Goal: Find specific page/section: Find specific page/section

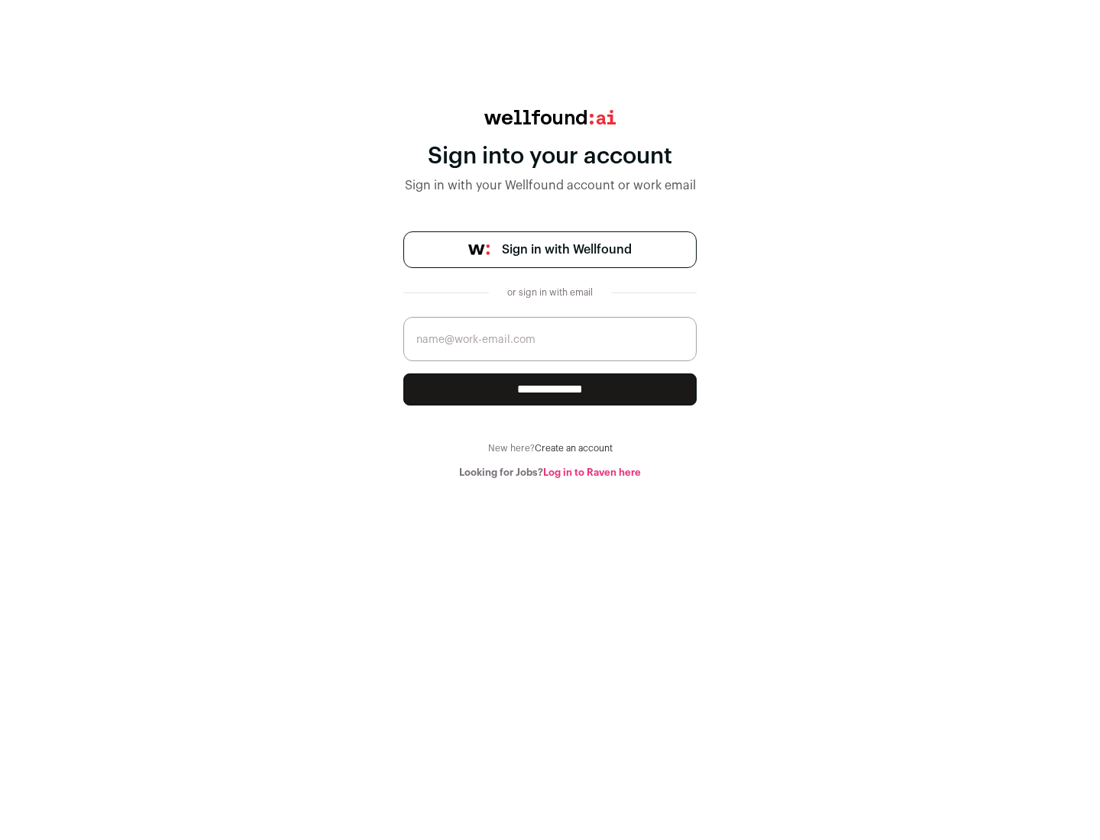
click at [566, 250] on span "Sign in with Wellfound" at bounding box center [567, 250] width 130 height 18
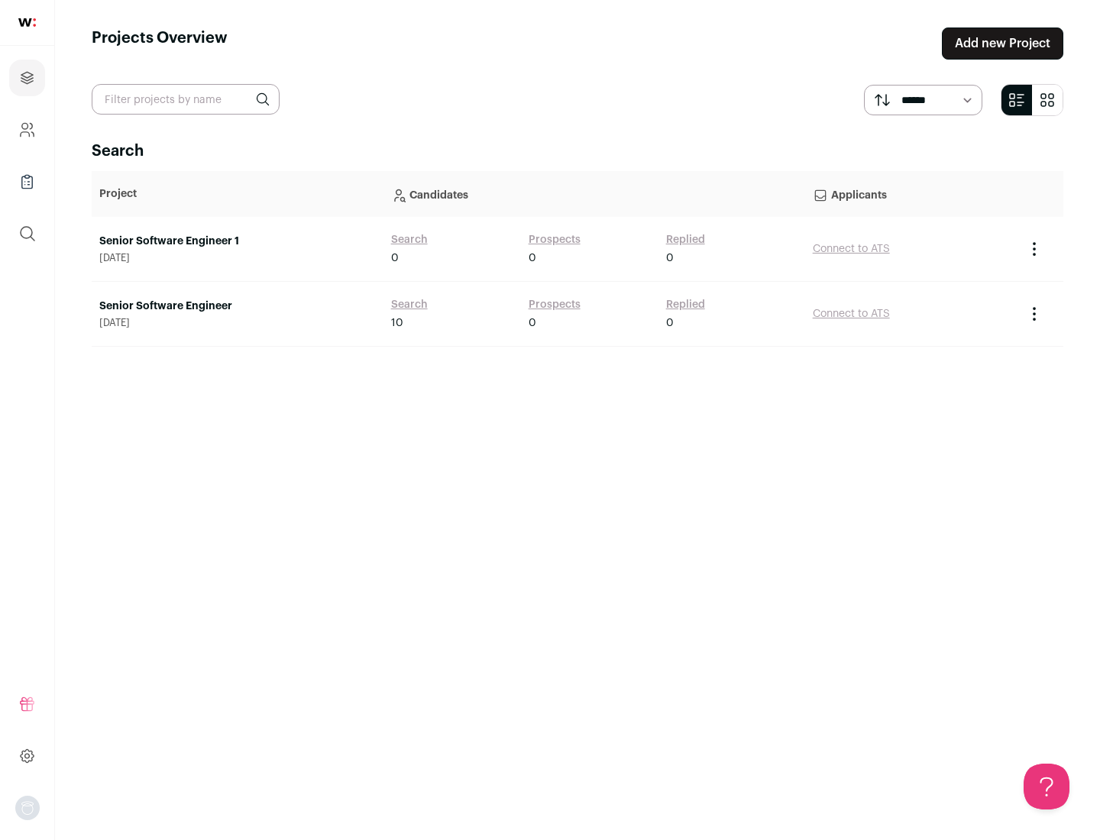
click at [237, 306] on link "Senior Software Engineer" at bounding box center [237, 306] width 276 height 15
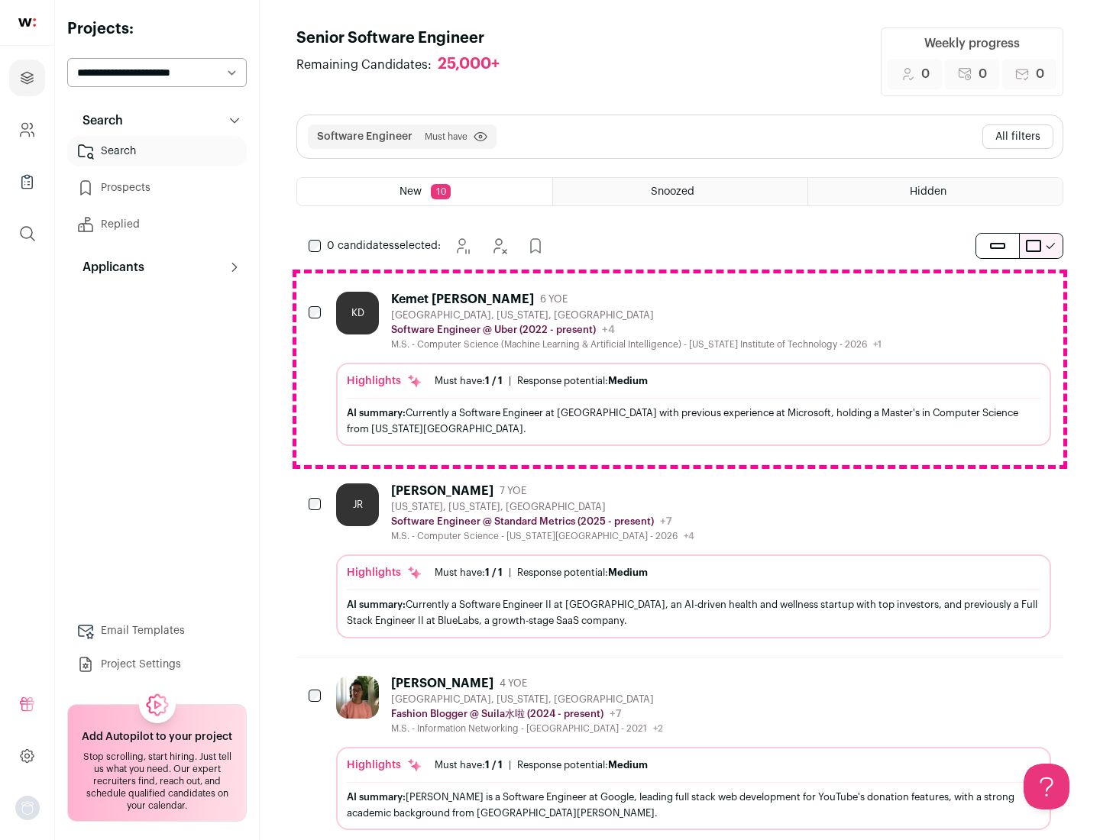
click at [680, 369] on div "Highlights Must have: 1 / 1 How many must haves have been fulfilled? | Response…" at bounding box center [693, 404] width 715 height 83
